Goal: Information Seeking & Learning: Learn about a topic

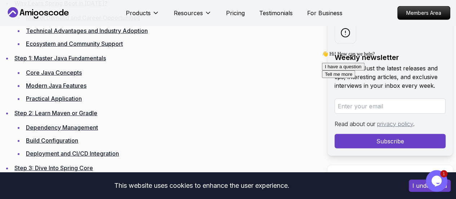
scroll to position [1082, 0]
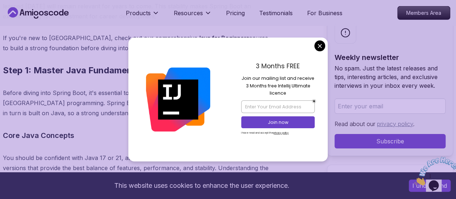
scroll to position [2468, 0]
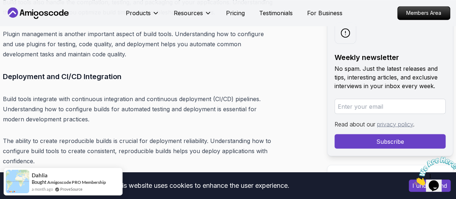
scroll to position [3298, 0]
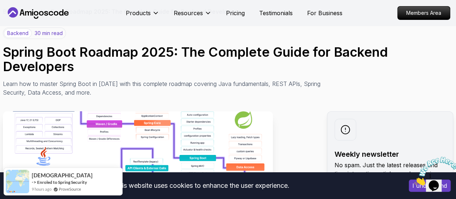
scroll to position [72, 0]
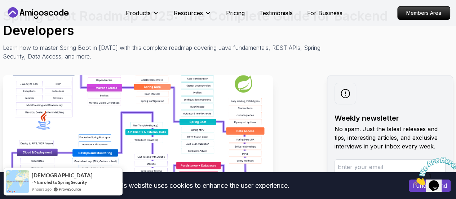
click at [420, 185] on img at bounding box center [437, 171] width 45 height 29
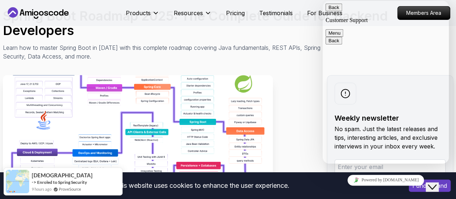
click at [290, 56] on p "Learn how to master Spring Boot in [DATE] with this complete roadmap covering J…" at bounding box center [164, 51] width 323 height 17
click at [343, 29] on button "Menu" at bounding box center [335, 33] width 18 height 8
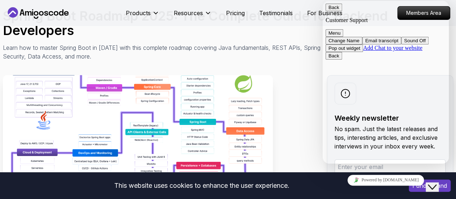
click at [292, 38] on div "backend 30 min read Spring Boot Roadmap 2025: The Complete Guide for Backend De…" at bounding box center [228, 25] width 451 height 69
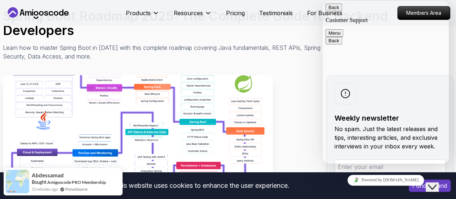
click at [437, 184] on icon "Close Chat This icon closes the chat window." at bounding box center [432, 187] width 9 height 9
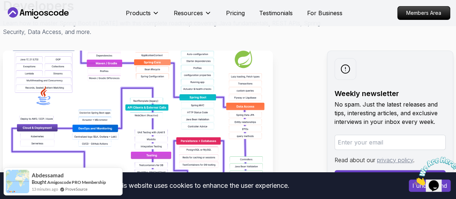
scroll to position [108, 0]
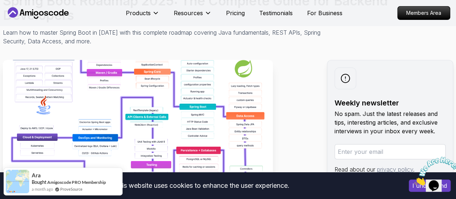
scroll to position [72, 0]
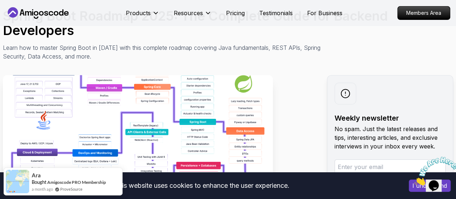
click at [110, 96] on img at bounding box center [138, 156] width 270 height 162
click at [108, 102] on img at bounding box center [138, 156] width 270 height 162
click at [415, 180] on icon "Close" at bounding box center [415, 183] width 0 height 6
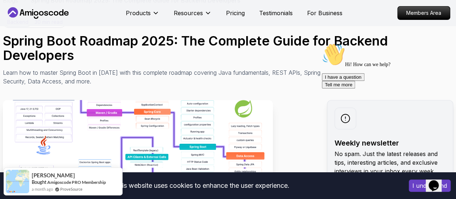
scroll to position [36, 0]
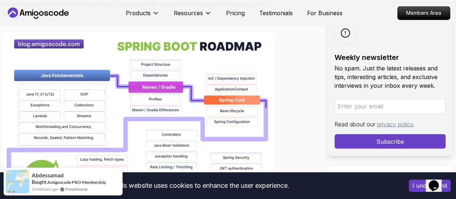
scroll to position [541, 0]
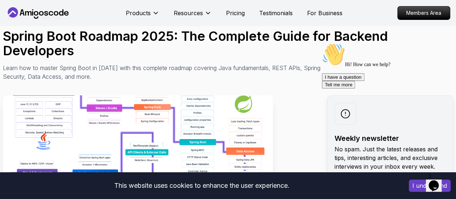
scroll to position [41, 0]
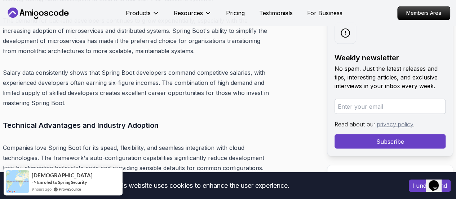
scroll to position [2027, 0]
